Goal: Communication & Community: Ask a question

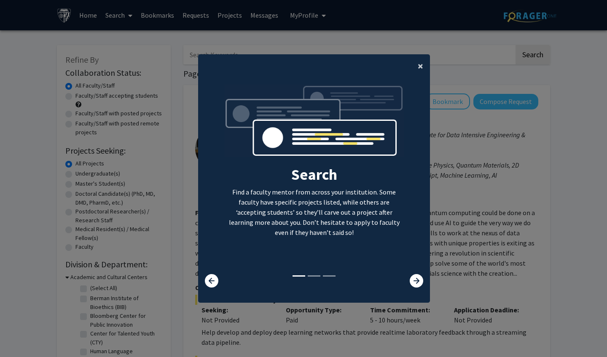
click at [418, 62] on span "×" at bounding box center [420, 65] width 5 height 13
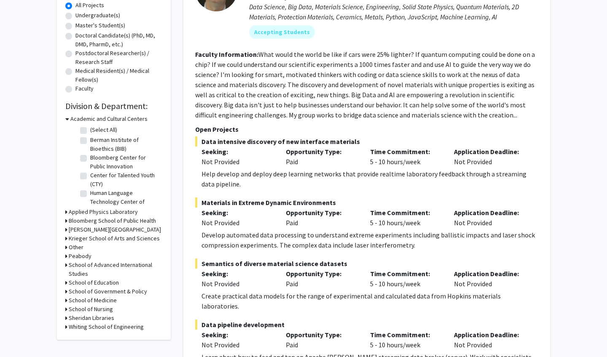
scroll to position [142, 0]
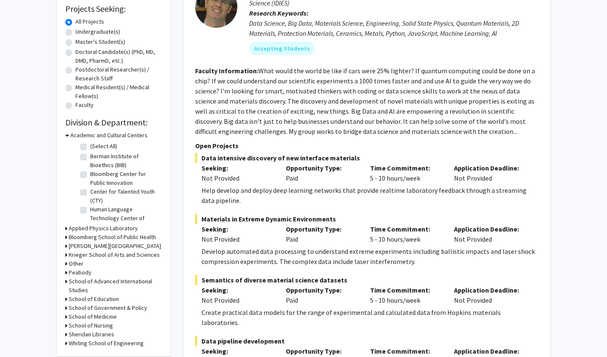
click at [91, 139] on h3 "Academic and Cultural Centers" at bounding box center [108, 135] width 77 height 9
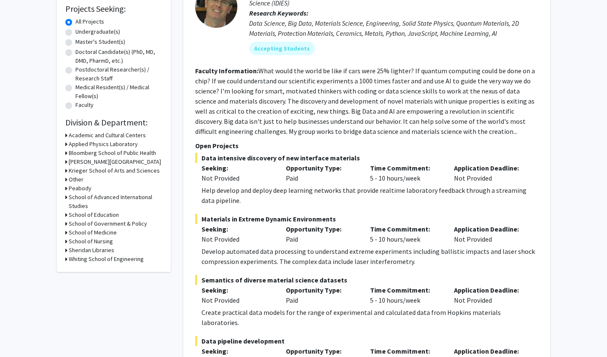
click at [87, 166] on h3 "[PERSON_NAME][GEOGRAPHIC_DATA]" at bounding box center [115, 162] width 92 height 9
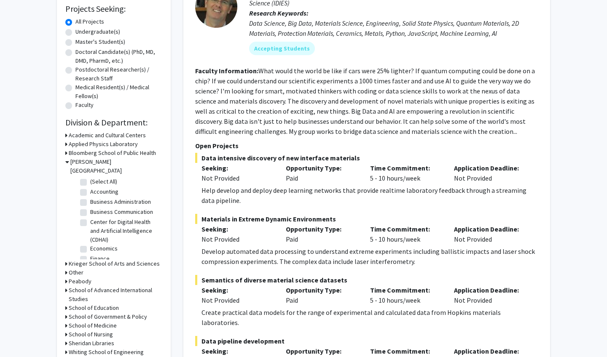
scroll to position [0, 0]
click at [90, 177] on label "(Select All)" at bounding box center [103, 181] width 27 height 9
click at [90, 177] on input "(Select All)" at bounding box center [92, 179] width 5 height 5
checkbox input "true"
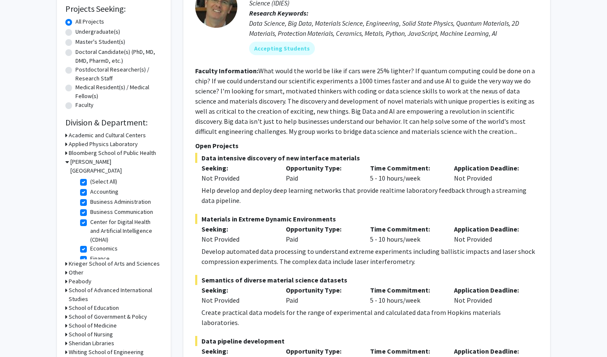
checkbox input "true"
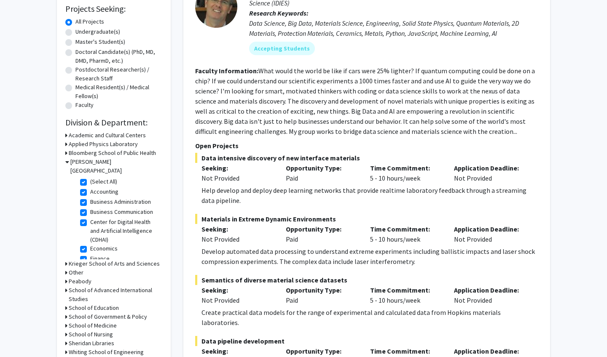
checkbox input "true"
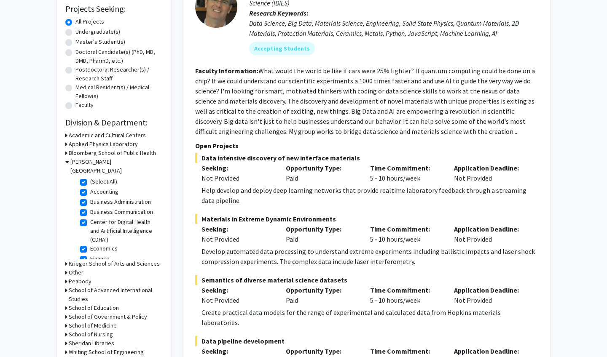
checkbox input "true"
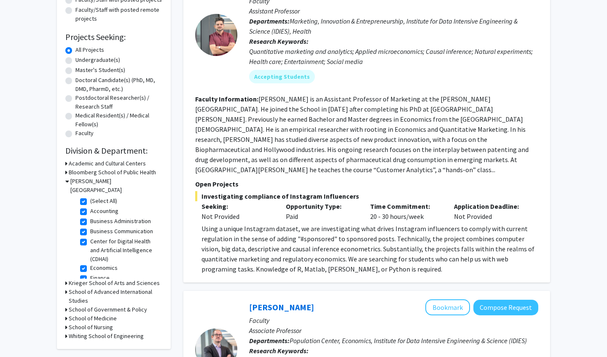
scroll to position [132, 0]
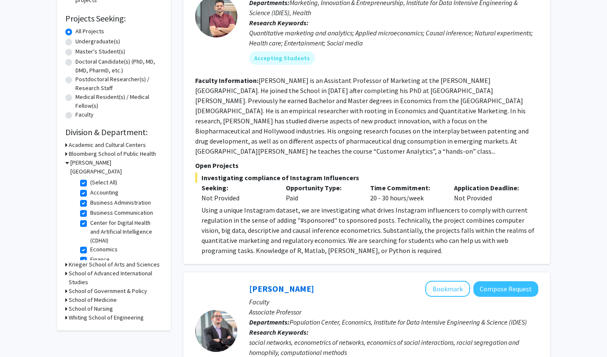
click at [67, 260] on icon at bounding box center [66, 264] width 2 height 9
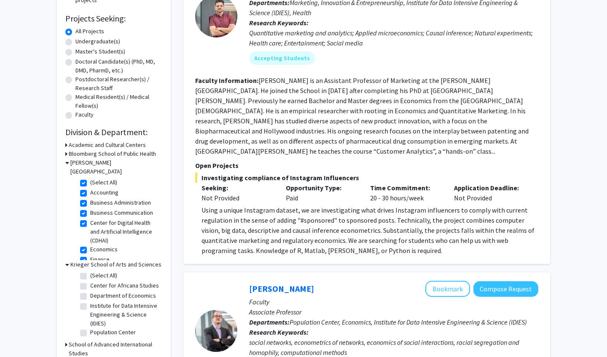
click at [67, 260] on icon at bounding box center [67, 264] width 4 height 9
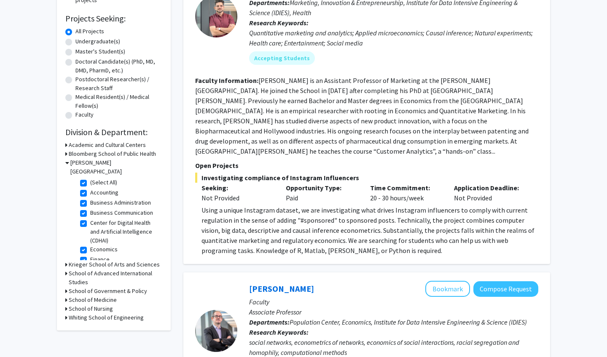
click at [64, 266] on div "Refine By Collaboration Status: Collaboration Status All Faculty/Staff Collabor…" at bounding box center [114, 122] width 114 height 418
click at [67, 269] on icon at bounding box center [66, 273] width 2 height 9
click at [67, 269] on icon at bounding box center [67, 273] width 4 height 9
click at [67, 269] on icon at bounding box center [66, 273] width 2 height 9
click at [67, 269] on icon at bounding box center [67, 273] width 4 height 9
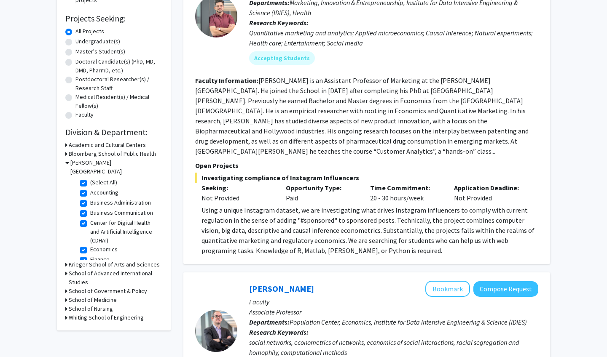
click at [64, 310] on div "Refine By Collaboration Status: Collaboration Status All Faculty/Staff Collabor…" at bounding box center [114, 122] width 114 height 418
click at [65, 314] on icon at bounding box center [66, 318] width 2 height 9
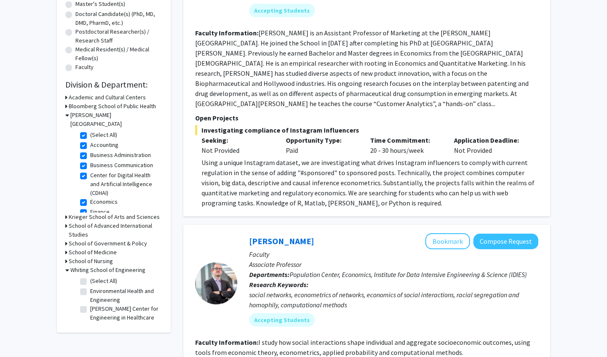
scroll to position [186, 0]
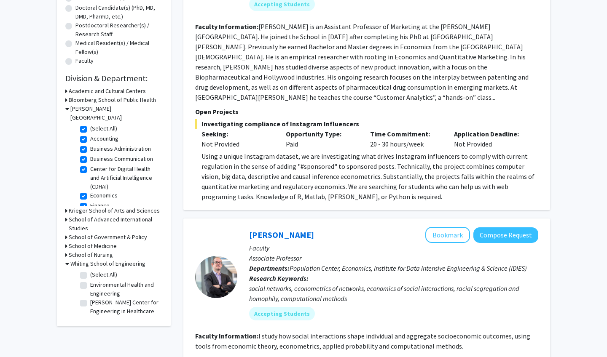
click at [70, 260] on div "Whiting School of Engineering" at bounding box center [113, 264] width 97 height 9
click at [69, 260] on div "Whiting School of Engineering" at bounding box center [113, 264] width 97 height 9
click at [67, 260] on icon at bounding box center [67, 264] width 4 height 9
click at [66, 102] on icon at bounding box center [66, 100] width 2 height 9
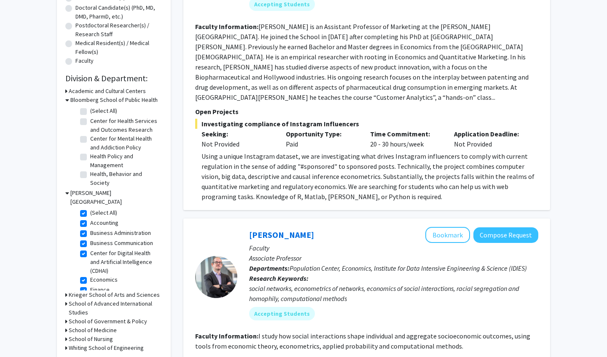
click at [90, 141] on label "Center for Mental Health and Addiction Policy" at bounding box center [125, 143] width 70 height 18
click at [90, 140] on input "Center for Mental Health and Addiction Policy" at bounding box center [92, 136] width 5 height 5
checkbox input "true"
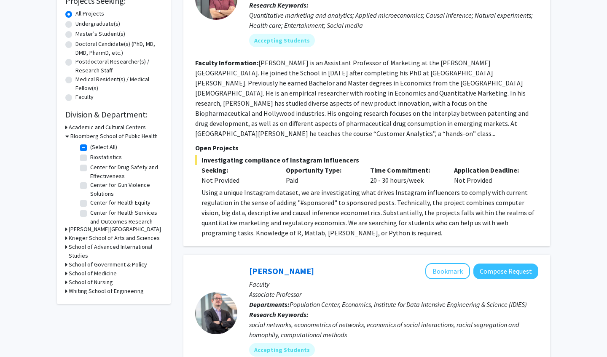
scroll to position [140, 0]
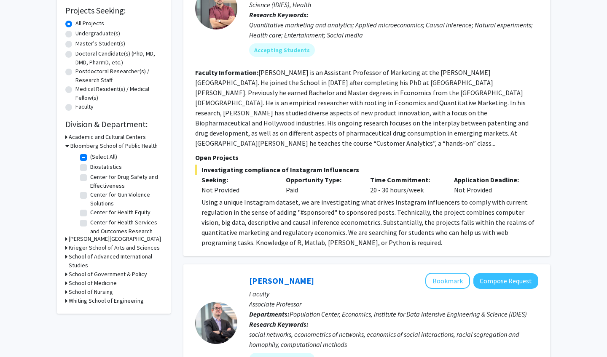
click at [67, 148] on icon at bounding box center [67, 146] width 4 height 9
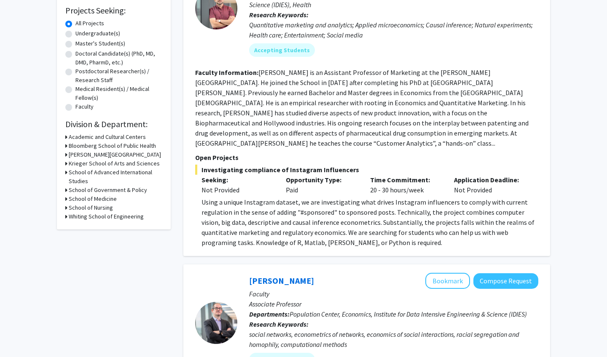
click at [67, 140] on icon at bounding box center [66, 137] width 2 height 9
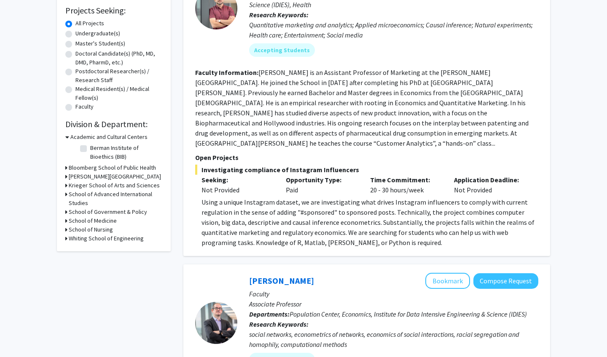
click at [67, 140] on icon at bounding box center [67, 137] width 4 height 9
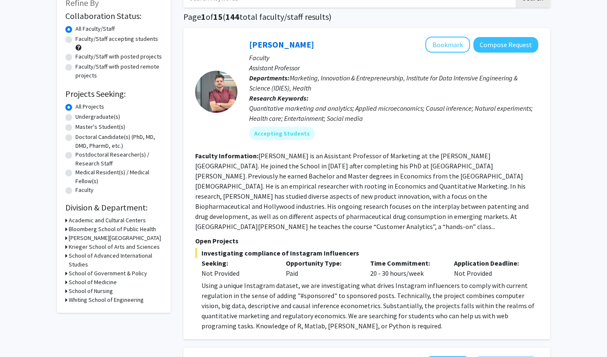
scroll to position [63, 0]
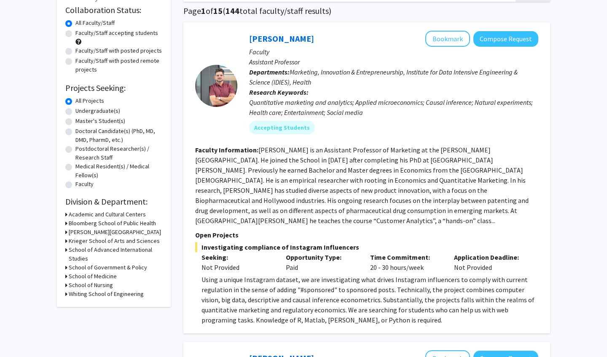
click at [67, 217] on icon at bounding box center [66, 214] width 2 height 9
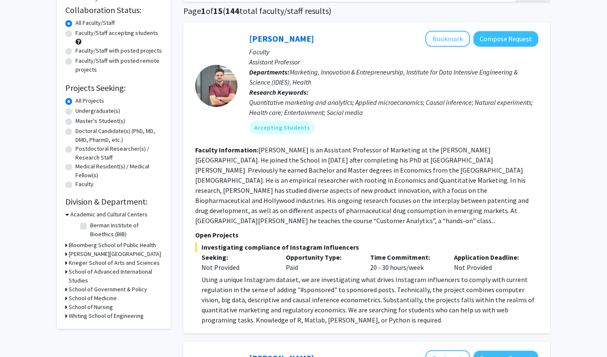
click at [64, 245] on div "Refine By Collaboration Status: Collaboration Status All Faculty/Staff Collabor…" at bounding box center [114, 155] width 114 height 347
click at [66, 246] on icon at bounding box center [66, 245] width 2 height 9
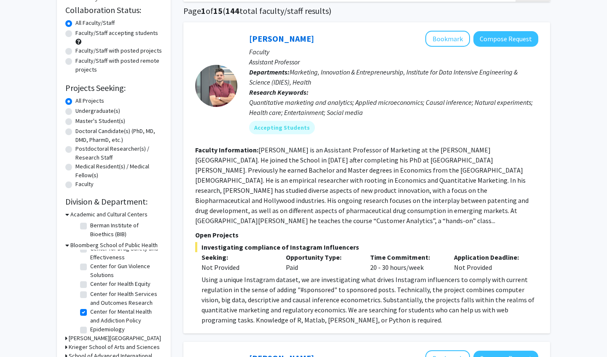
scroll to position [34, 0]
click at [102, 264] on label "Center for Gun Violence Solutions" at bounding box center [125, 265] width 70 height 18
click at [96, 262] on input "Center for Gun Violence Solutions" at bounding box center [92, 258] width 5 height 5
checkbox input "true"
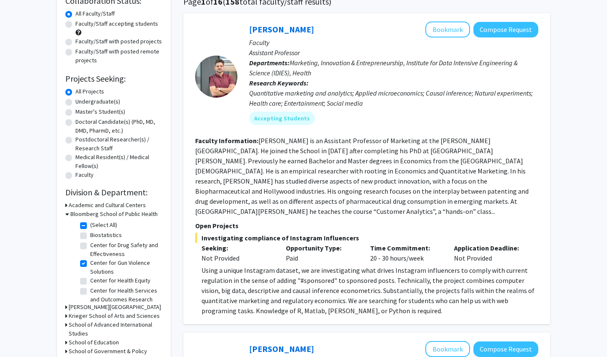
scroll to position [67, 0]
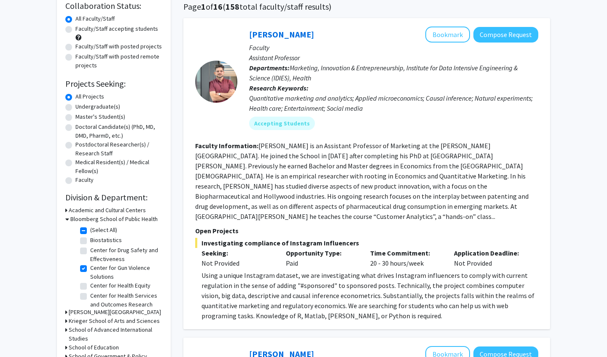
click at [120, 29] on label "Faculty/Staff accepting students" at bounding box center [116, 28] width 83 height 9
click at [81, 29] on input "Faculty/Staff accepting students" at bounding box center [77, 26] width 5 height 5
radio input "true"
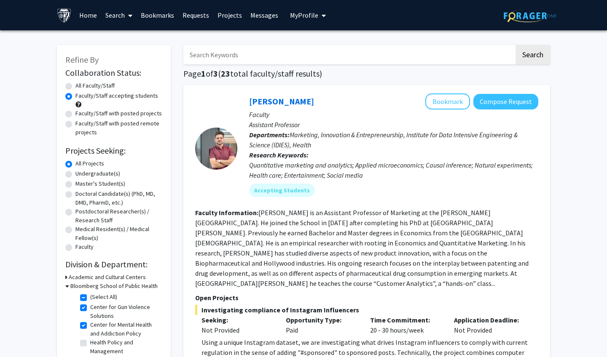
scroll to position [18, 0]
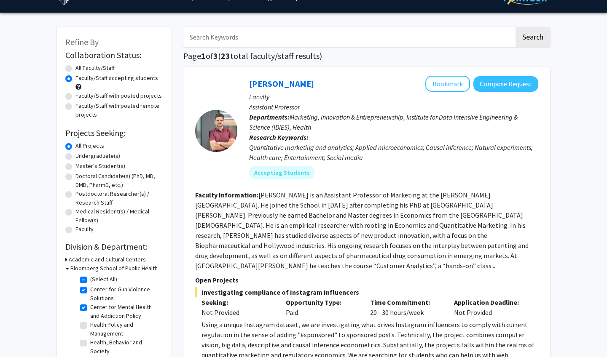
click at [90, 281] on label "(Select All)" at bounding box center [103, 279] width 27 height 9
click at [90, 281] on input "(Select All)" at bounding box center [92, 277] width 5 height 5
checkbox input "false"
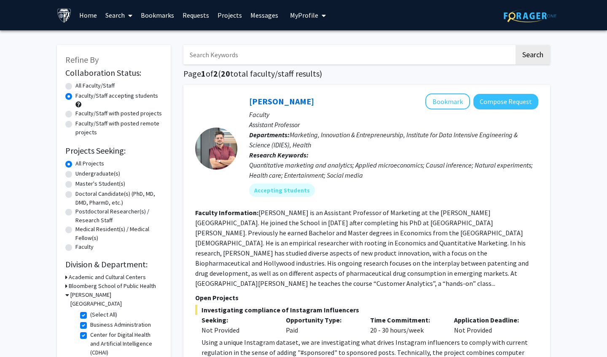
click at [85, 311] on fg-checkbox "(Select All) (Select All)" at bounding box center [120, 316] width 80 height 10
click at [90, 311] on label "(Select All)" at bounding box center [103, 315] width 27 height 9
click at [90, 311] on input "(Select All)" at bounding box center [92, 313] width 5 height 5
checkbox input "false"
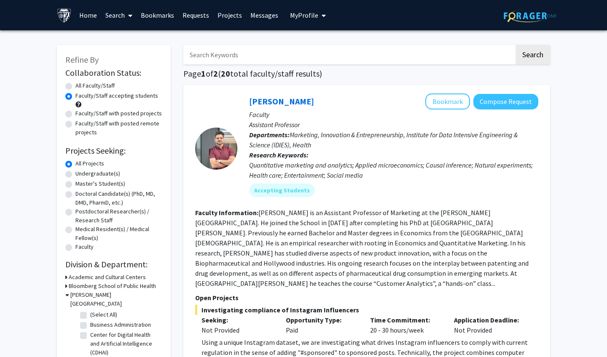
checkbox input "false"
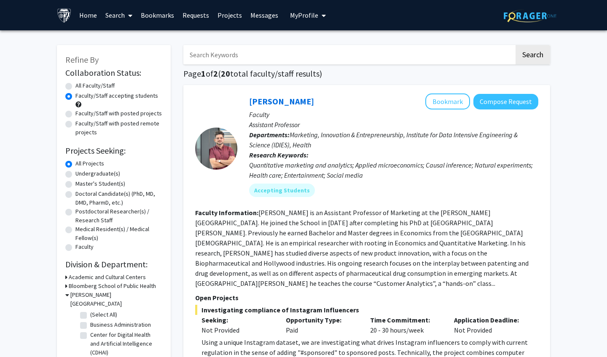
checkbox input "false"
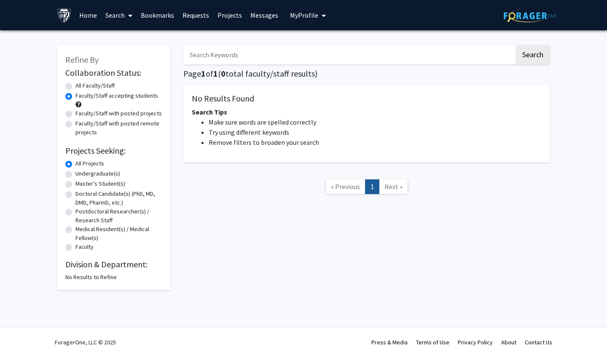
click at [80, 279] on div "No Results to Refine" at bounding box center [113, 277] width 97 height 9
click at [75, 95] on label "Faculty/Staff accepting students" at bounding box center [116, 95] width 83 height 9
click at [75, 95] on input "Faculty/Staff accepting students" at bounding box center [77, 93] width 5 height 5
click at [75, 95] on label "Faculty/Staff accepting students" at bounding box center [116, 95] width 83 height 9
click at [75, 95] on input "Faculty/Staff accepting students" at bounding box center [77, 93] width 5 height 5
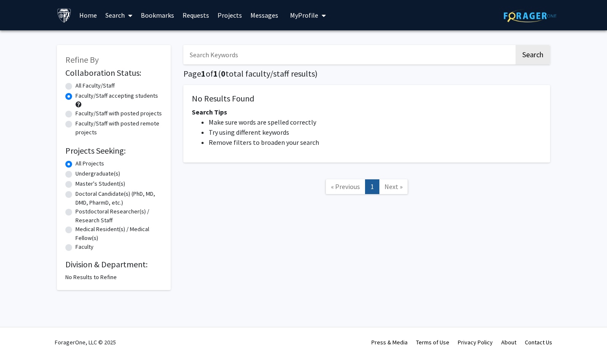
click at [75, 166] on label "All Projects" at bounding box center [89, 163] width 29 height 9
click at [75, 165] on input "All Projects" at bounding box center [77, 161] width 5 height 5
click at [340, 191] on span "« Previous" at bounding box center [345, 186] width 29 height 8
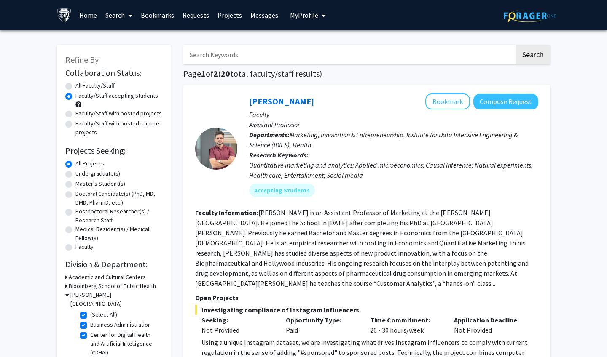
click at [124, 116] on label "Faculty/Staff with posted projects" at bounding box center [118, 113] width 86 height 9
click at [81, 115] on input "Faculty/Staff with posted projects" at bounding box center [77, 111] width 5 height 5
radio input "true"
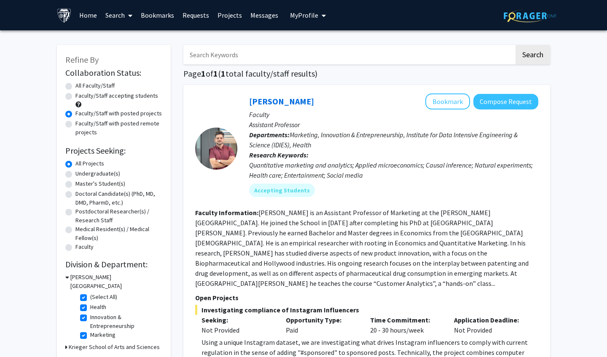
click at [146, 126] on label "Faculty/Staff with posted remote projects" at bounding box center [118, 128] width 87 height 18
click at [81, 125] on input "Faculty/Staff with posted remote projects" at bounding box center [77, 121] width 5 height 5
radio input "true"
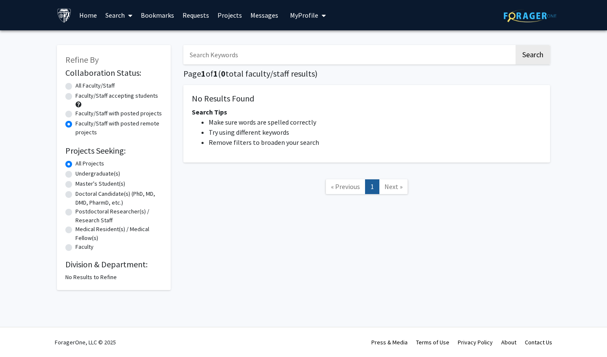
click at [105, 98] on label "Faculty/Staff accepting students" at bounding box center [116, 95] width 83 height 9
click at [81, 97] on input "Faculty/Staff accepting students" at bounding box center [77, 93] width 5 height 5
radio input "true"
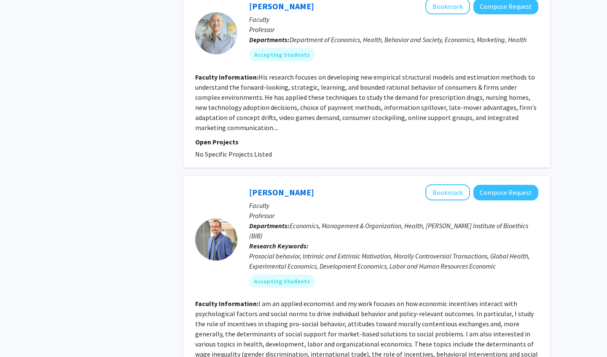
scroll to position [1714, 0]
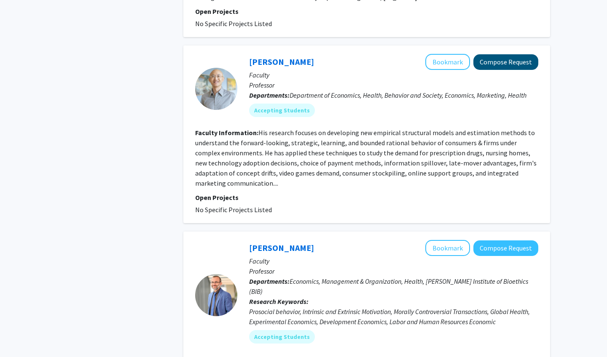
click at [515, 54] on button "Compose Request" at bounding box center [505, 62] width 65 height 16
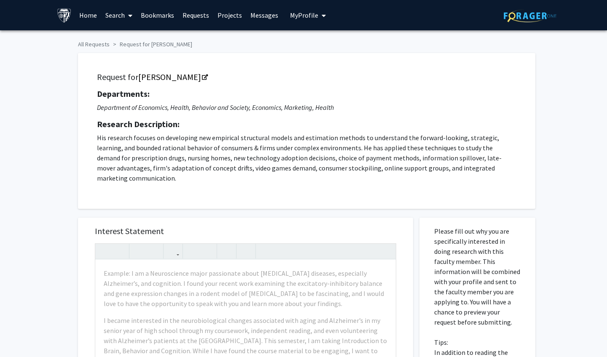
click at [198, 15] on link "Requests" at bounding box center [195, 14] width 35 height 29
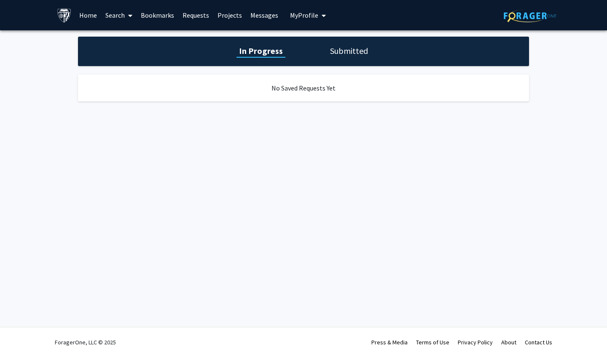
click at [229, 19] on link "Projects" at bounding box center [229, 14] width 33 height 29
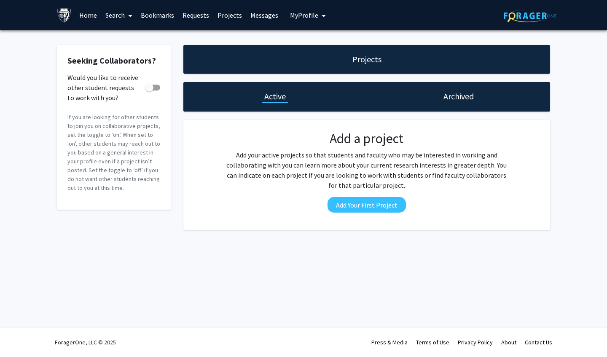
click at [87, 16] on link "Home" at bounding box center [88, 14] width 26 height 29
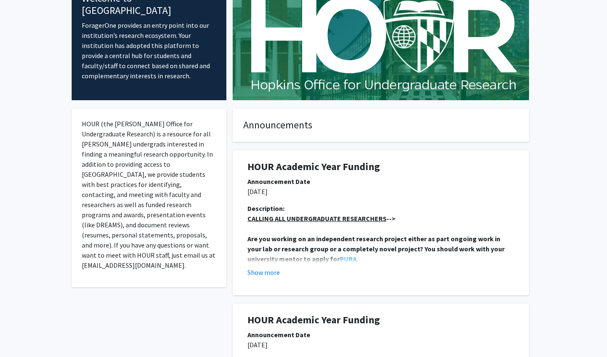
scroll to position [58, 0]
click at [268, 275] on button "Show more" at bounding box center [263, 273] width 32 height 10
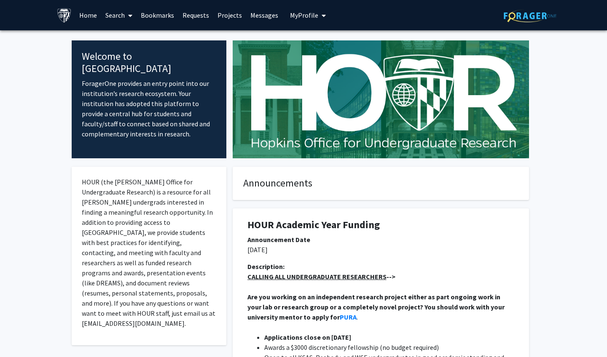
scroll to position [0, 0]
click at [66, 15] on img at bounding box center [64, 15] width 15 height 15
click at [61, 16] on img at bounding box center [64, 15] width 15 height 15
